Goal: Transaction & Acquisition: Purchase product/service

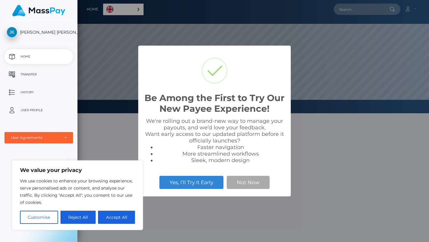
scroll to position [113, 351]
click at [114, 220] on button "Accept All" at bounding box center [116, 217] width 37 height 13
checkbox input "true"
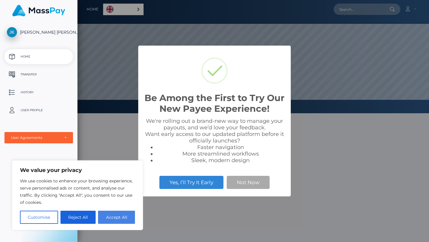
checkbox input "true"
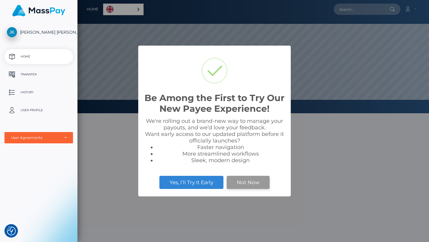
click at [262, 182] on button "Not Now" at bounding box center [248, 182] width 43 height 13
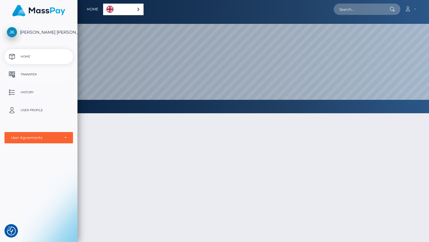
click at [40, 73] on p "Transfer" at bounding box center [39, 74] width 64 height 9
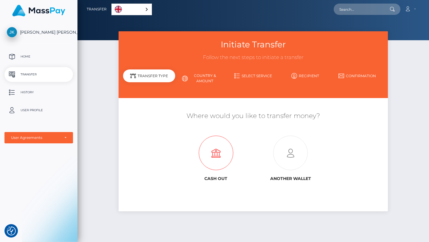
click at [213, 167] on icon at bounding box center [215, 153] width 75 height 35
click at [33, 61] on p "Home" at bounding box center [39, 56] width 64 height 9
click at [21, 54] on p "Home" at bounding box center [39, 56] width 64 height 9
